Goal: Task Accomplishment & Management: Use online tool/utility

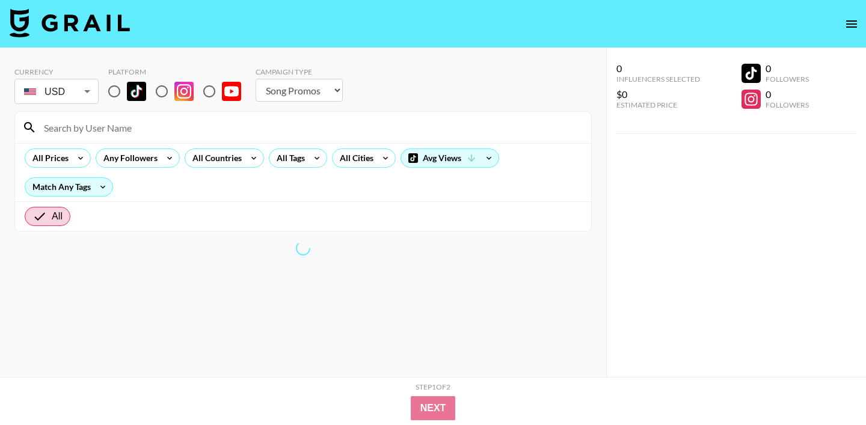
select select "Song"
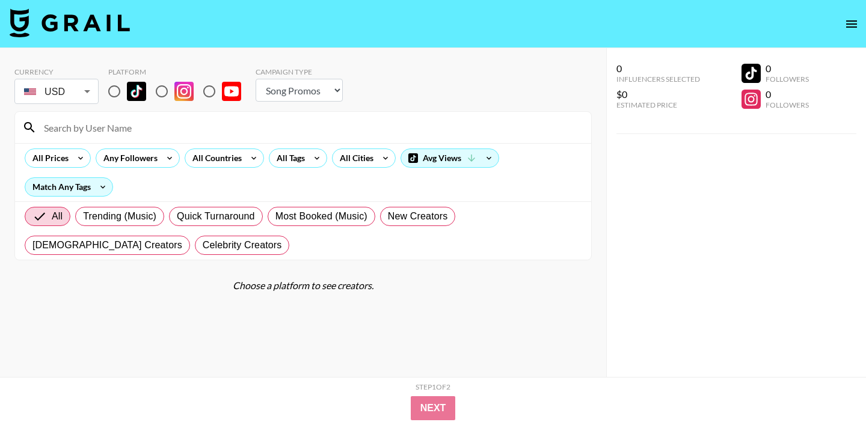
click at [138, 100] on img at bounding box center [136, 91] width 19 height 19
click at [127, 100] on input "radio" at bounding box center [114, 91] width 25 height 25
radio input "true"
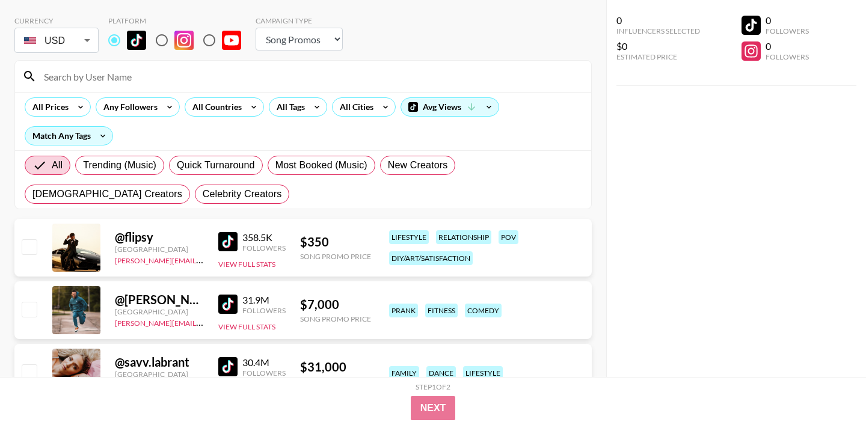
scroll to position [54, 0]
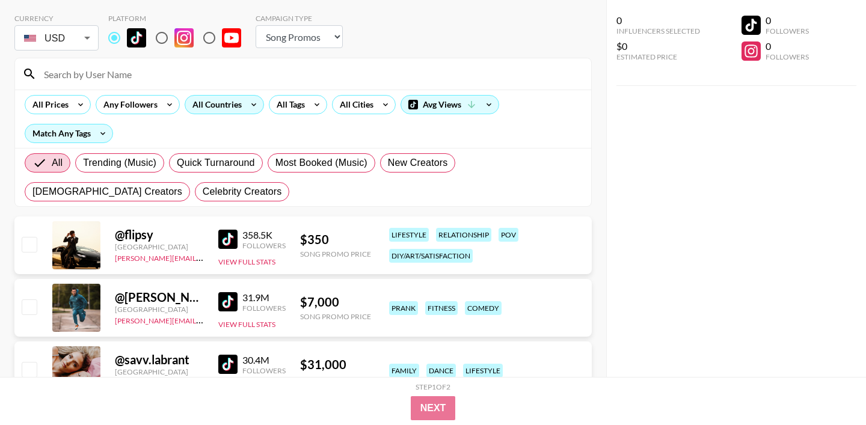
click at [199, 100] on div "All Countries" at bounding box center [214, 105] width 59 height 18
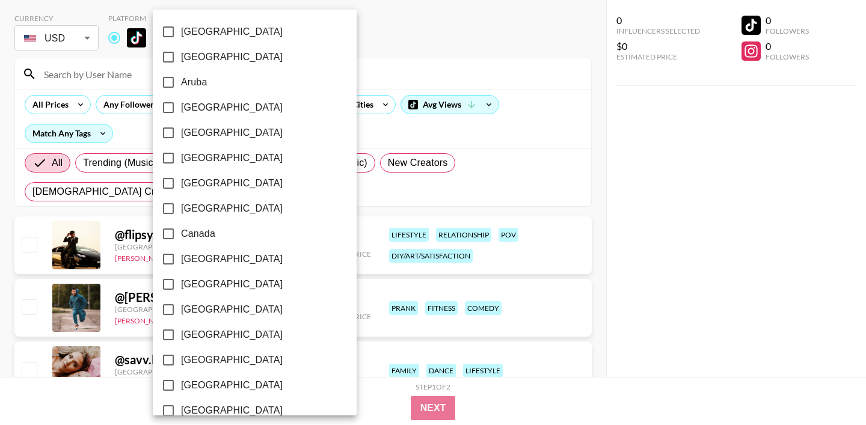
drag, startPoint x: 386, startPoint y: 33, endPoint x: 359, endPoint y: 64, distance: 41.3
click at [386, 34] on div at bounding box center [433, 212] width 866 height 425
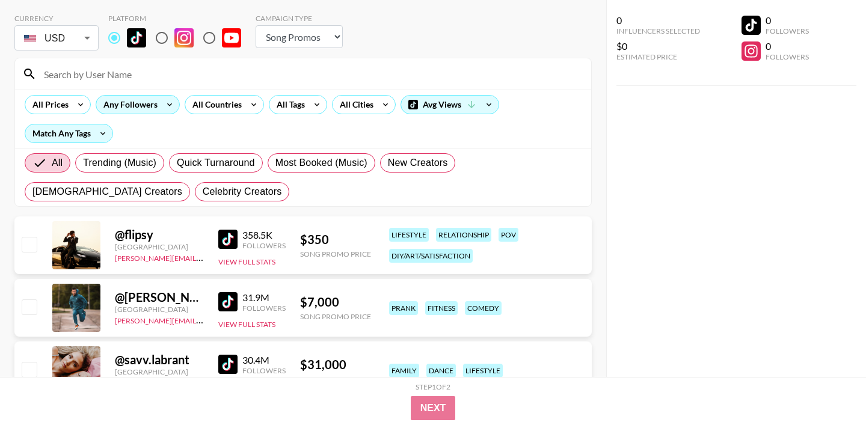
click at [162, 101] on icon at bounding box center [169, 105] width 19 height 18
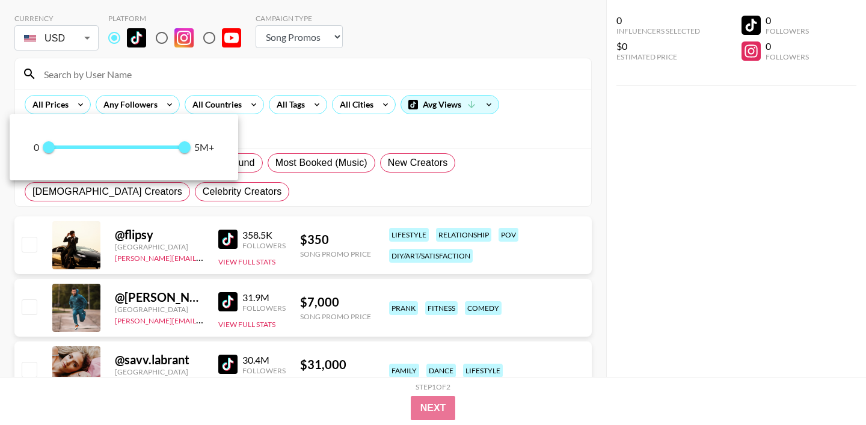
click at [61, 105] on div at bounding box center [433, 212] width 866 height 425
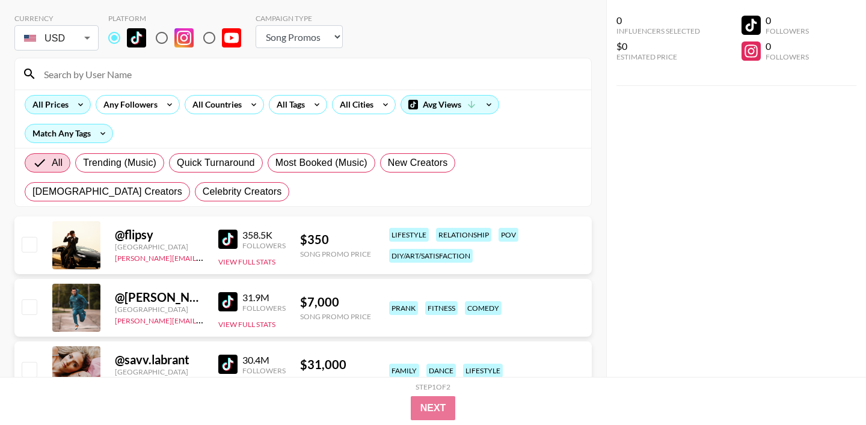
click at [76, 104] on icon at bounding box center [80, 105] width 19 height 18
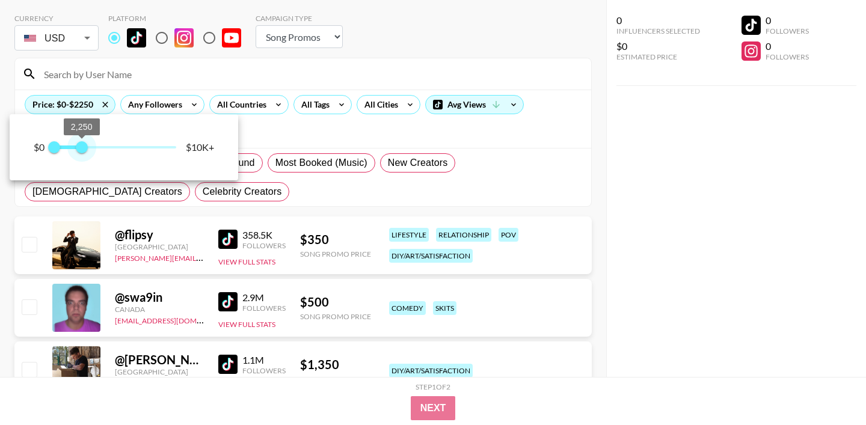
type input "2000"
drag, startPoint x: 180, startPoint y: 143, endPoint x: 78, endPoint y: 150, distance: 103.1
click at [78, 150] on span "2,000" at bounding box center [79, 147] width 12 height 12
click at [328, 57] on div at bounding box center [433, 212] width 866 height 425
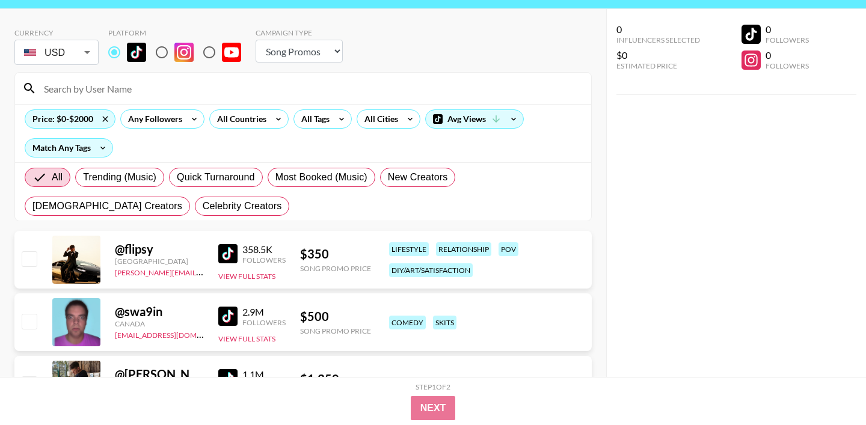
scroll to position [31, 0]
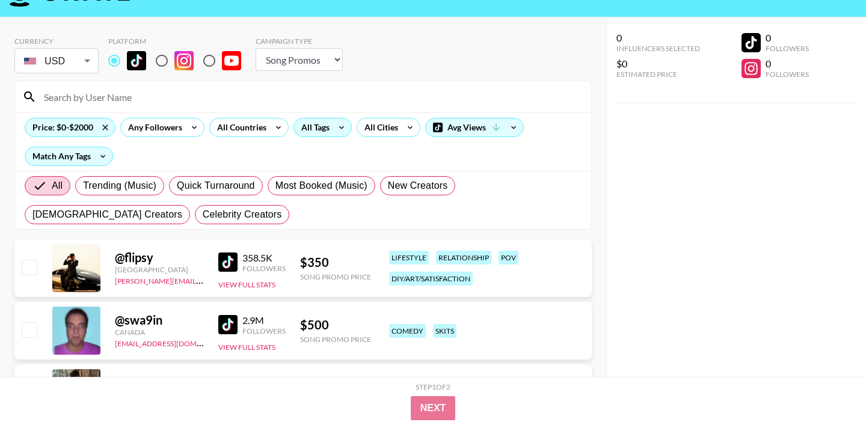
click at [324, 132] on div "All Tags" at bounding box center [313, 128] width 38 height 18
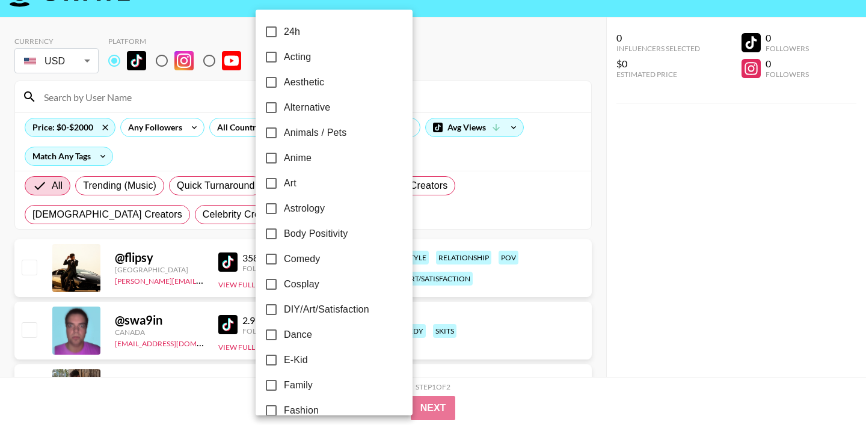
click at [301, 53] on span "Acting" at bounding box center [297, 57] width 27 height 14
click at [284, 53] on input "Acting" at bounding box center [271, 57] width 25 height 25
checkbox input "true"
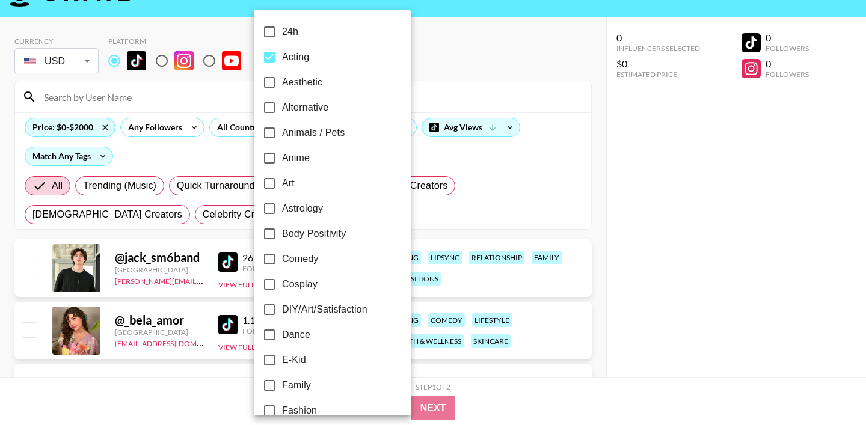
scroll to position [18, 0]
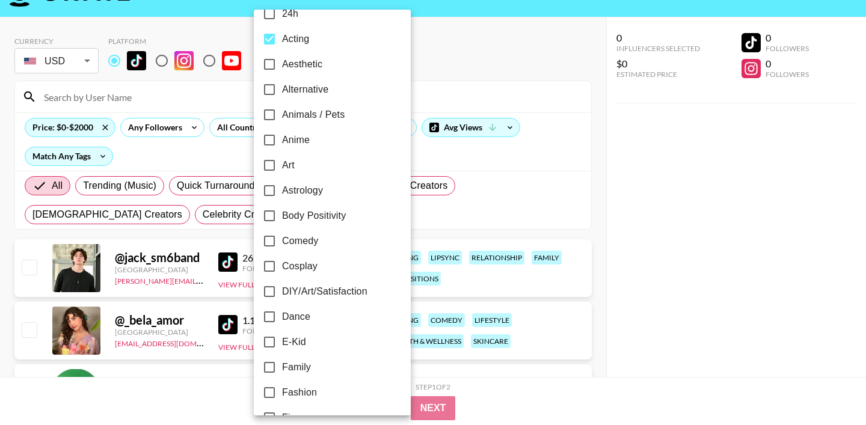
click at [315, 242] on span "Comedy" at bounding box center [300, 241] width 36 height 14
click at [282, 242] on input "Comedy" at bounding box center [269, 241] width 25 height 25
checkbox input "true"
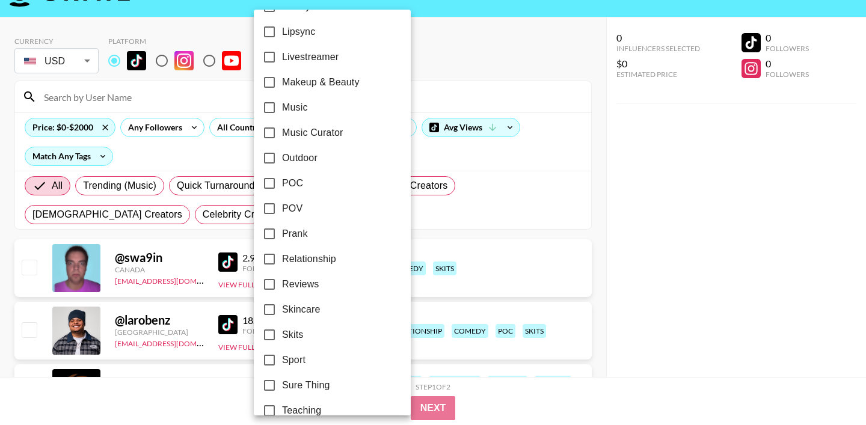
scroll to position [725, 0]
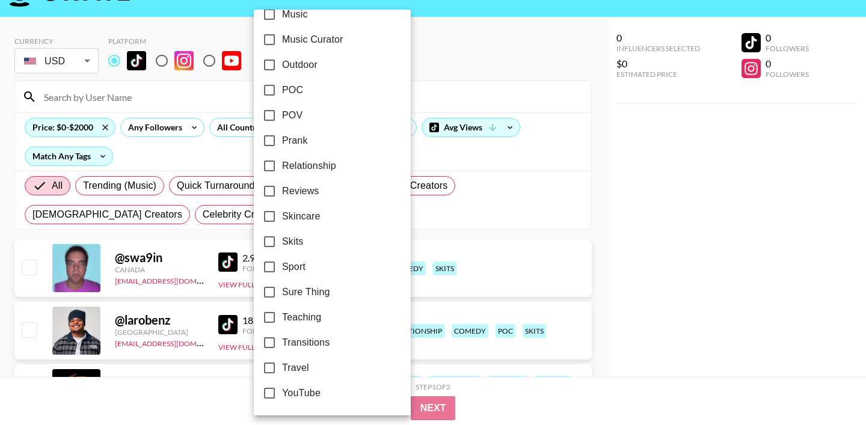
click at [496, 43] on div at bounding box center [433, 212] width 866 height 425
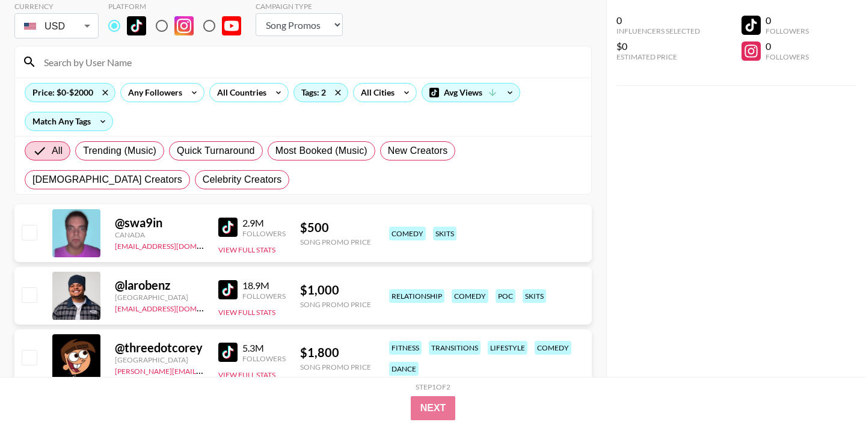
scroll to position [67, 0]
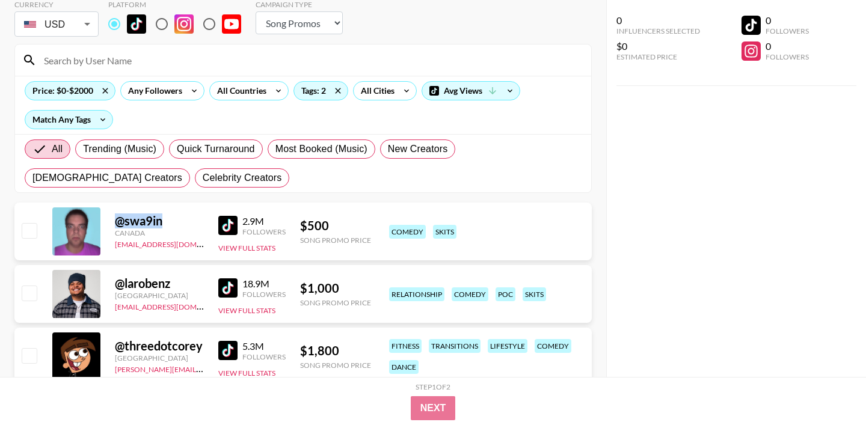
drag, startPoint x: 112, startPoint y: 223, endPoint x: 194, endPoint y: 223, distance: 81.8
click at [194, 223] on div "@ swa9in Canada max@grail-talent.com 2.9M Followers View Full Stats $ 500 Song …" at bounding box center [302, 232] width 577 height 58
click at [236, 226] on img at bounding box center [227, 225] width 19 height 19
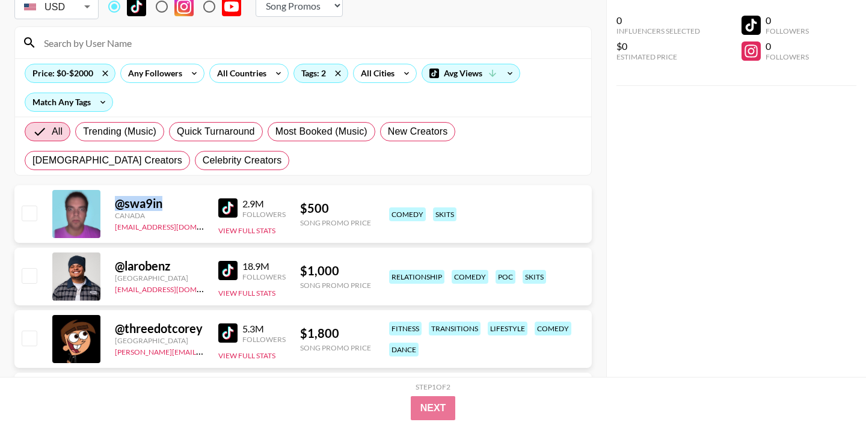
scroll to position [87, 0]
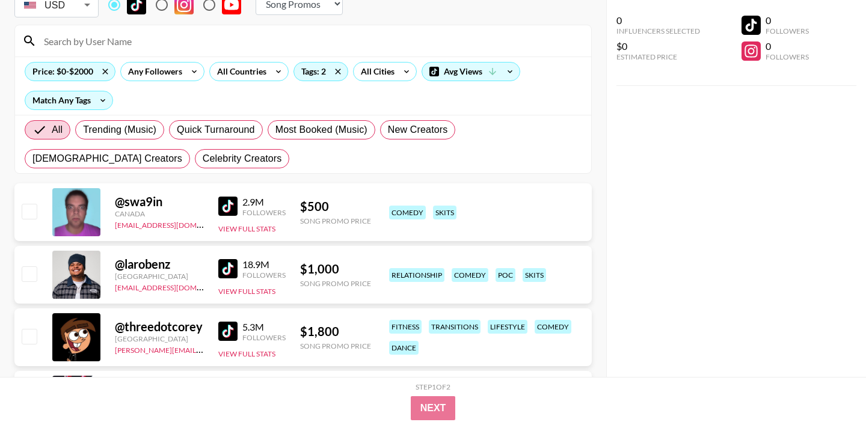
click at [207, 247] on div "@ larobenz United States will@grail-talent.com 18.9M Followers View Full Stats …" at bounding box center [302, 275] width 577 height 58
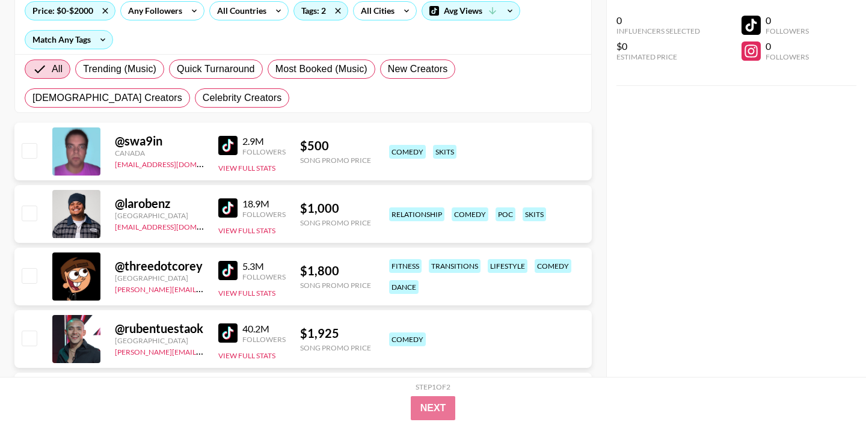
click at [229, 265] on img at bounding box center [227, 270] width 19 height 19
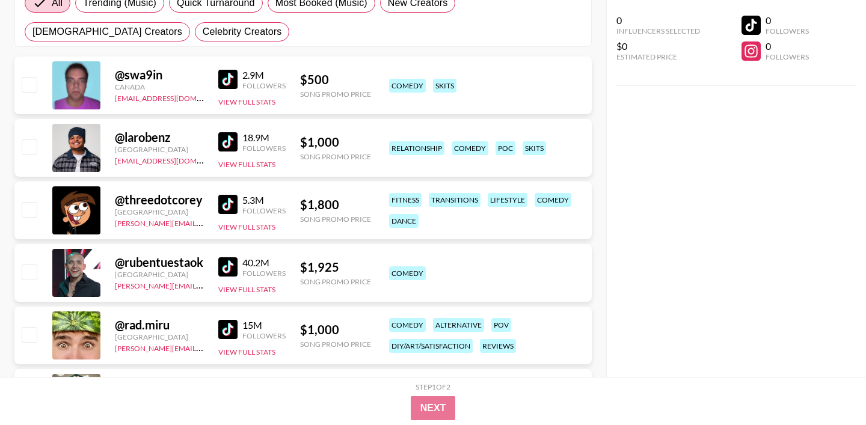
scroll to position [217, 0]
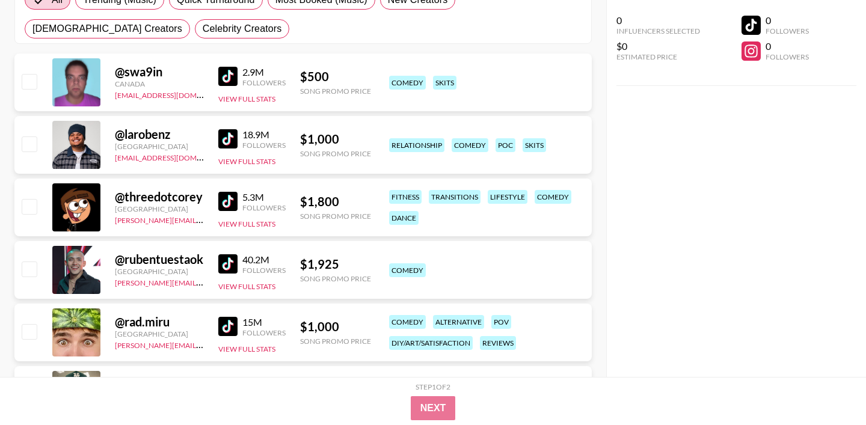
click at [232, 261] on img at bounding box center [227, 263] width 19 height 19
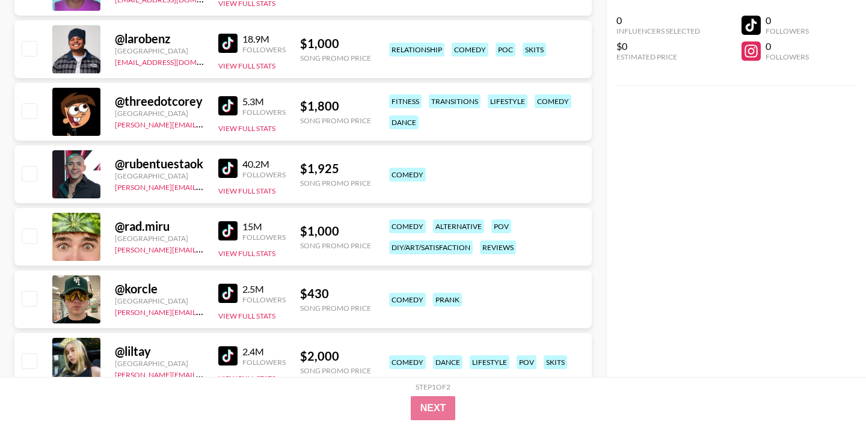
scroll to position [319, 0]
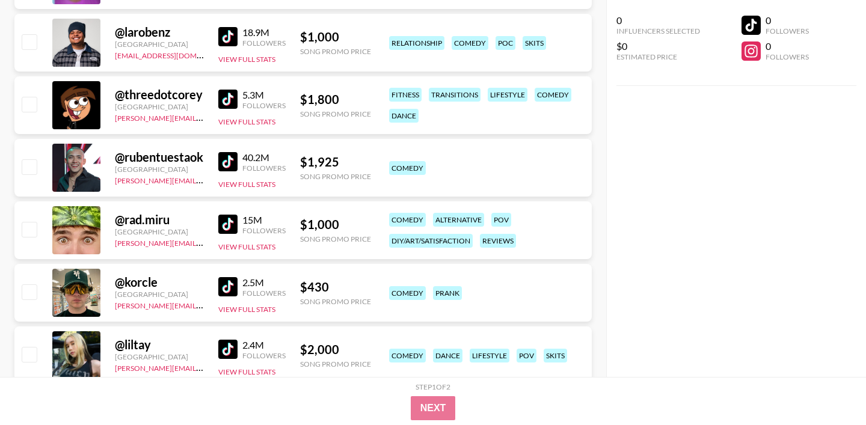
click at [227, 289] on img at bounding box center [227, 286] width 19 height 19
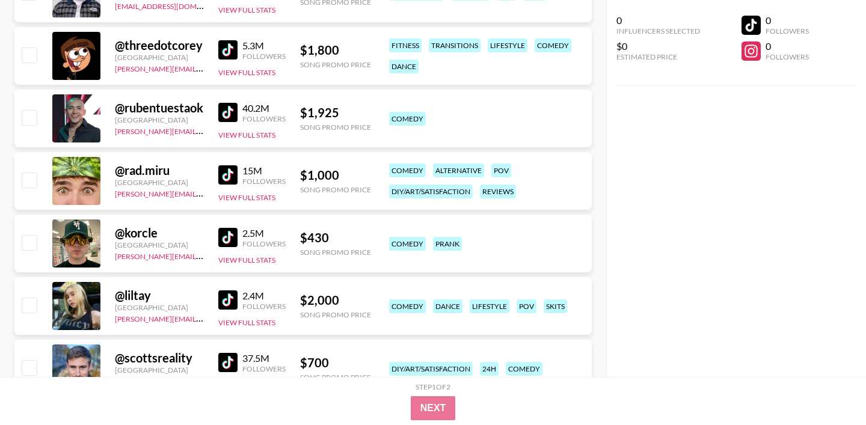
scroll to position [378, 0]
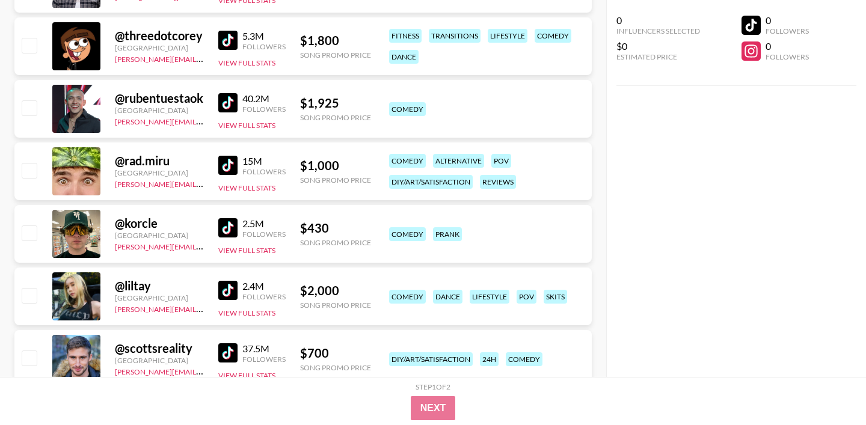
click at [226, 287] on img at bounding box center [227, 290] width 19 height 19
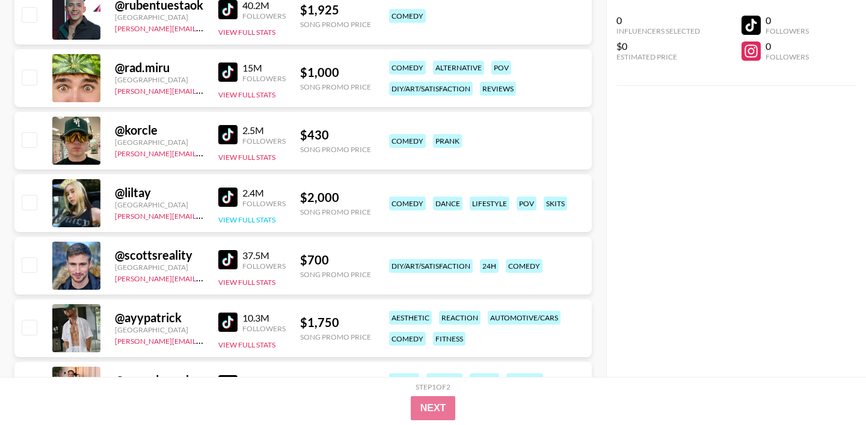
scroll to position [472, 0]
click at [227, 265] on img at bounding box center [227, 259] width 19 height 19
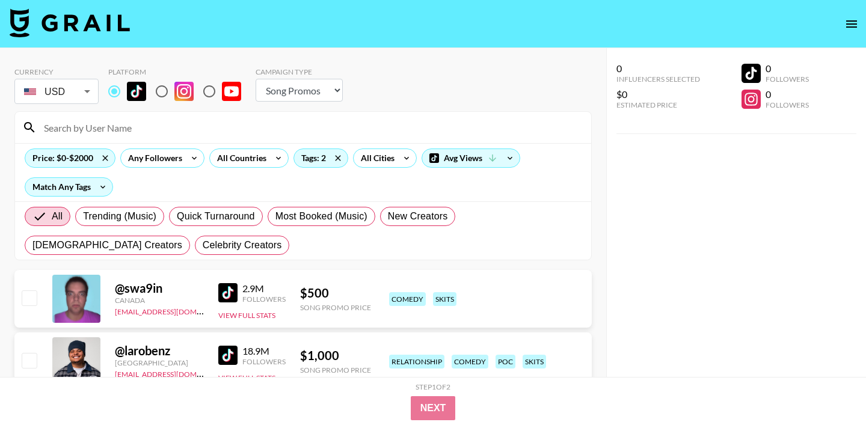
click at [304, 90] on select "Choose Type... Song Promos Brand Promos" at bounding box center [299, 90] width 87 height 23
select select "Brand"
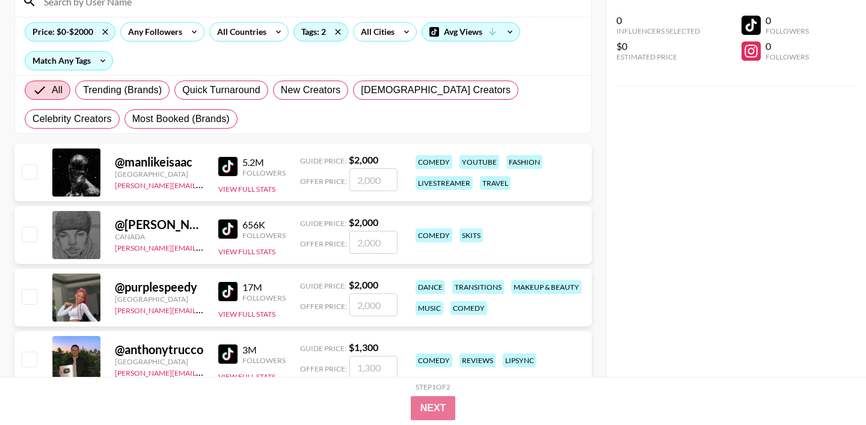
scroll to position [93, 0]
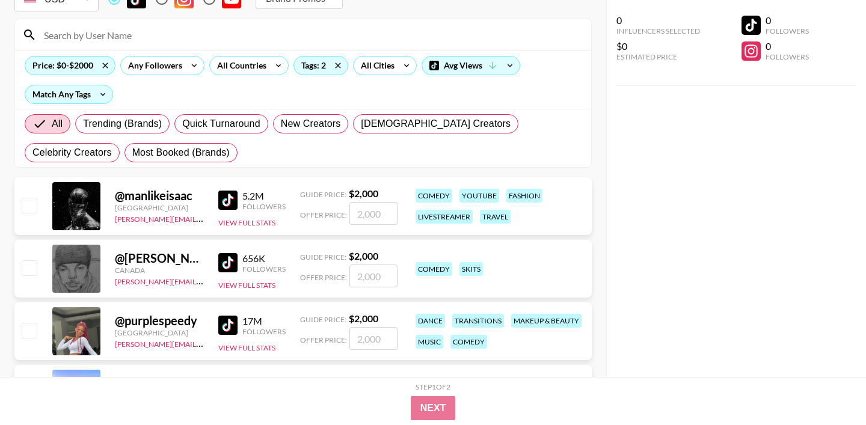
click at [224, 265] on img at bounding box center [227, 262] width 19 height 19
click at [227, 196] on img at bounding box center [227, 200] width 19 height 19
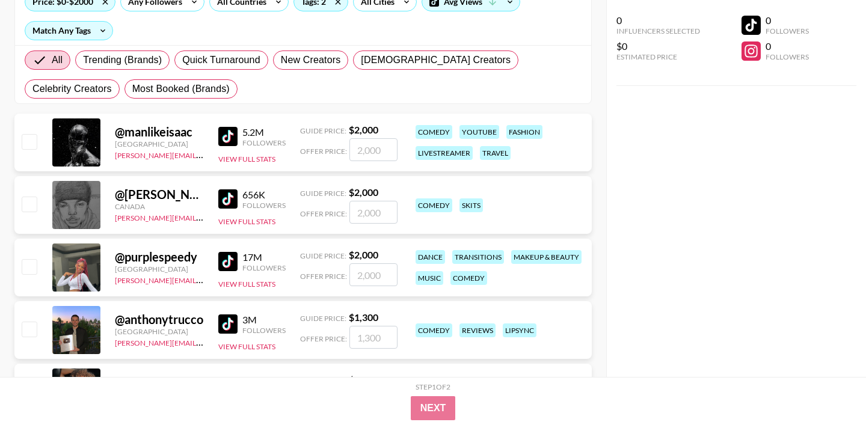
scroll to position [182, 0]
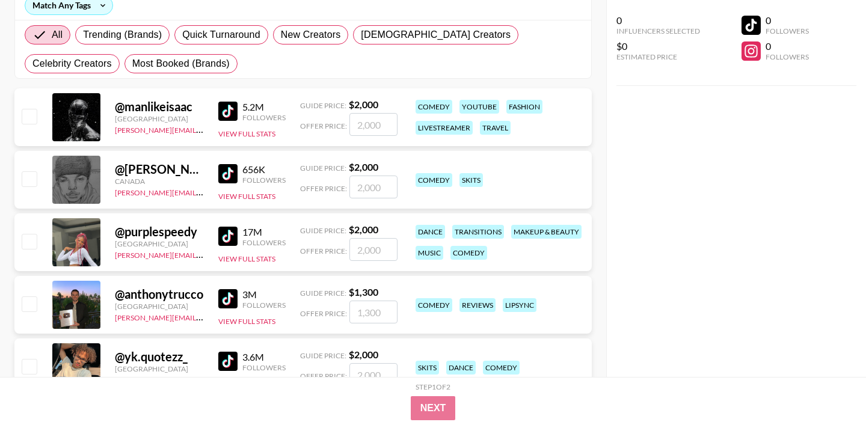
drag, startPoint x: 241, startPoint y: 88, endPoint x: 515, endPoint y: 10, distance: 285.1
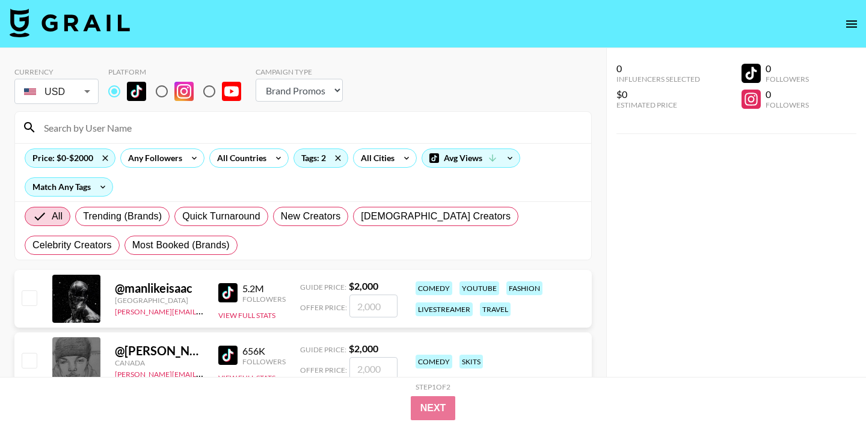
scroll to position [1, 0]
